Goal: Task Accomplishment & Management: Manage account settings

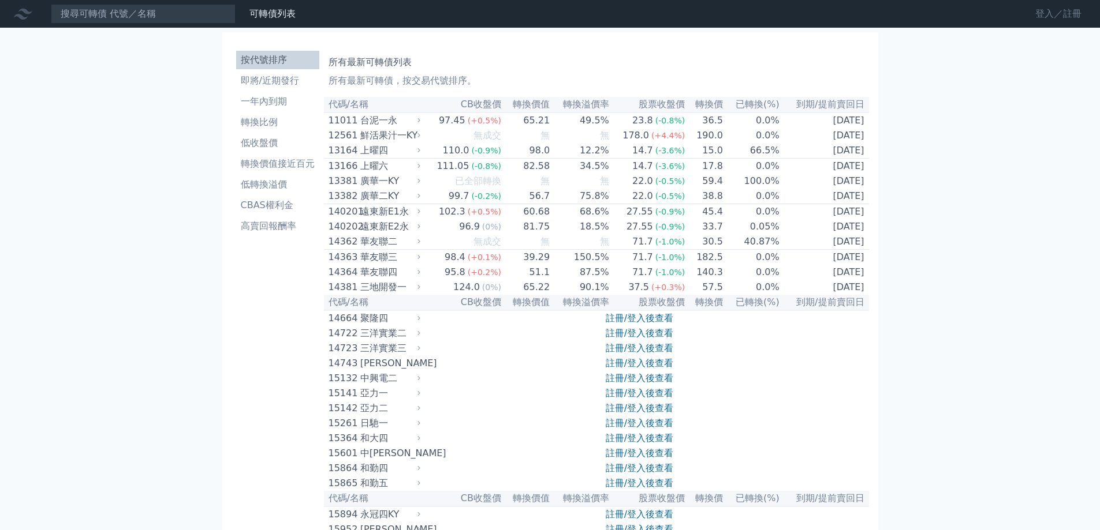
click at [1044, 13] on link "登入／註冊" at bounding box center [1058, 14] width 65 height 18
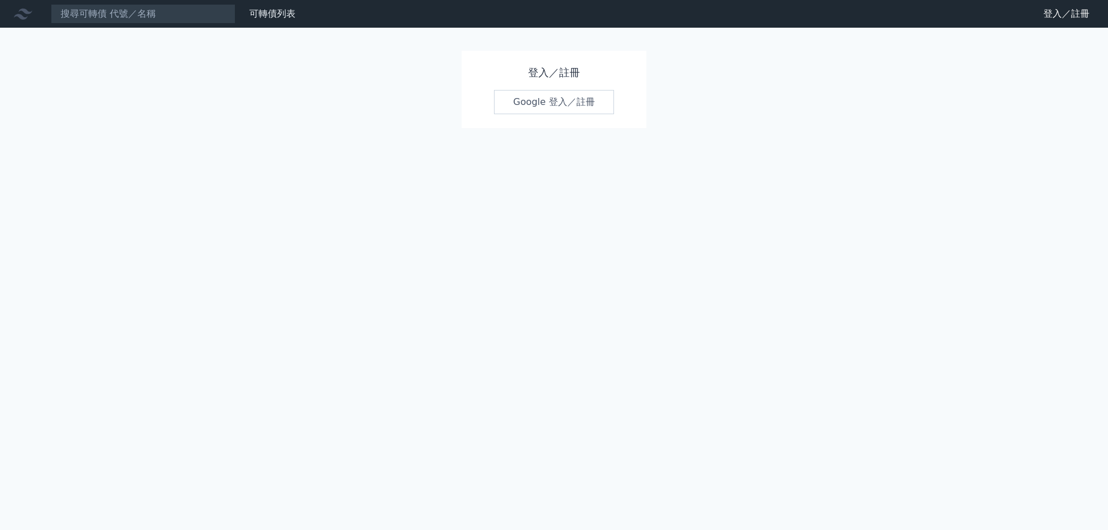
click at [534, 100] on link "Google 登入／註冊" at bounding box center [554, 102] width 120 height 24
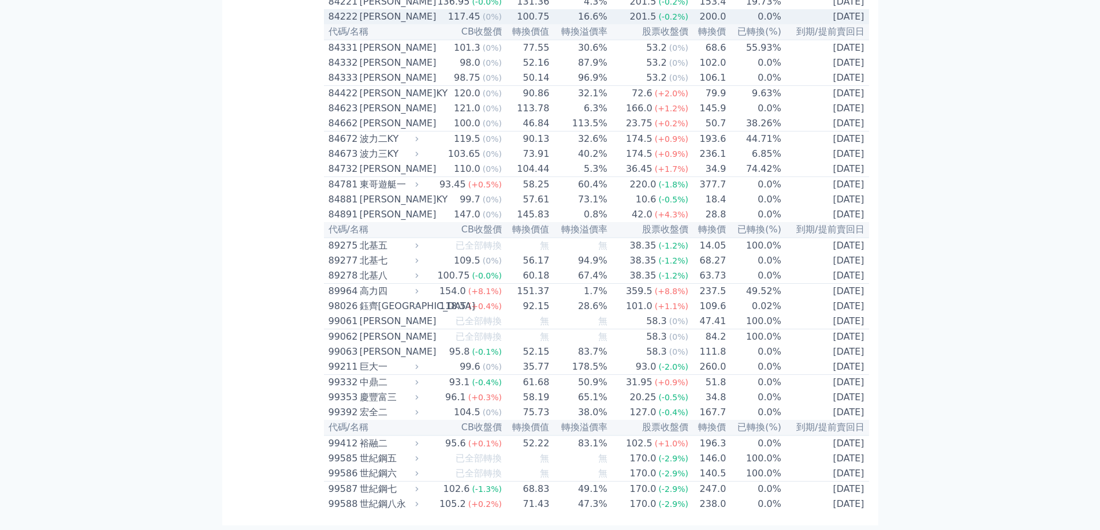
scroll to position [6482, 0]
